Goal: Transaction & Acquisition: Purchase product/service

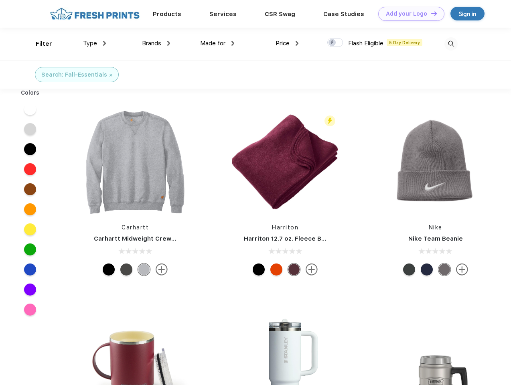
click at [409, 14] on link "Add your Logo Design Tool" at bounding box center [412, 14] width 66 height 14
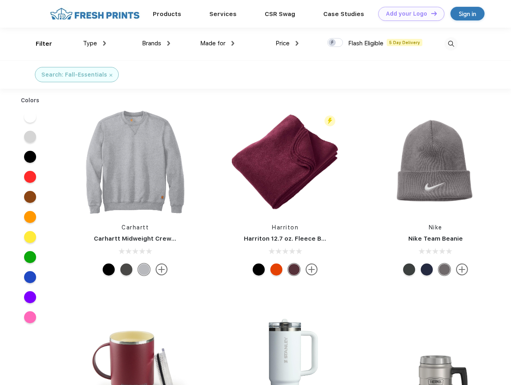
click at [0, 0] on div "Design Tool" at bounding box center [0, 0] width 0 height 0
click at [431, 13] on link "Add your Logo Design Tool" at bounding box center [412, 14] width 66 height 14
click at [39, 44] on div "Filter" at bounding box center [44, 43] width 16 height 9
click at [95, 43] on span "Type" at bounding box center [90, 43] width 14 height 7
click at [156, 43] on span "Brands" at bounding box center [151, 43] width 19 height 7
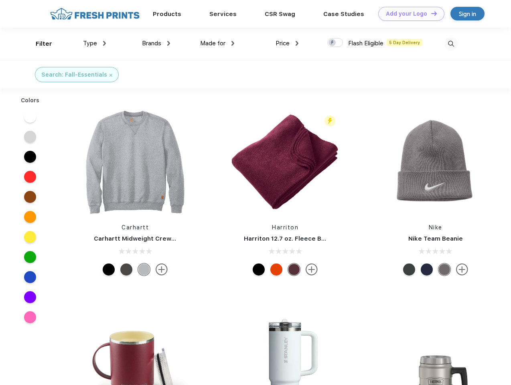
click at [218, 43] on span "Made for" at bounding box center [212, 43] width 25 height 7
click at [287, 43] on span "Price" at bounding box center [283, 43] width 14 height 7
click at [336, 43] on div at bounding box center [336, 42] width 16 height 9
click at [333, 43] on input "checkbox" at bounding box center [330, 40] width 5 height 5
click at [451, 44] on img at bounding box center [451, 43] width 13 height 13
